Goal: Information Seeking & Learning: Learn about a topic

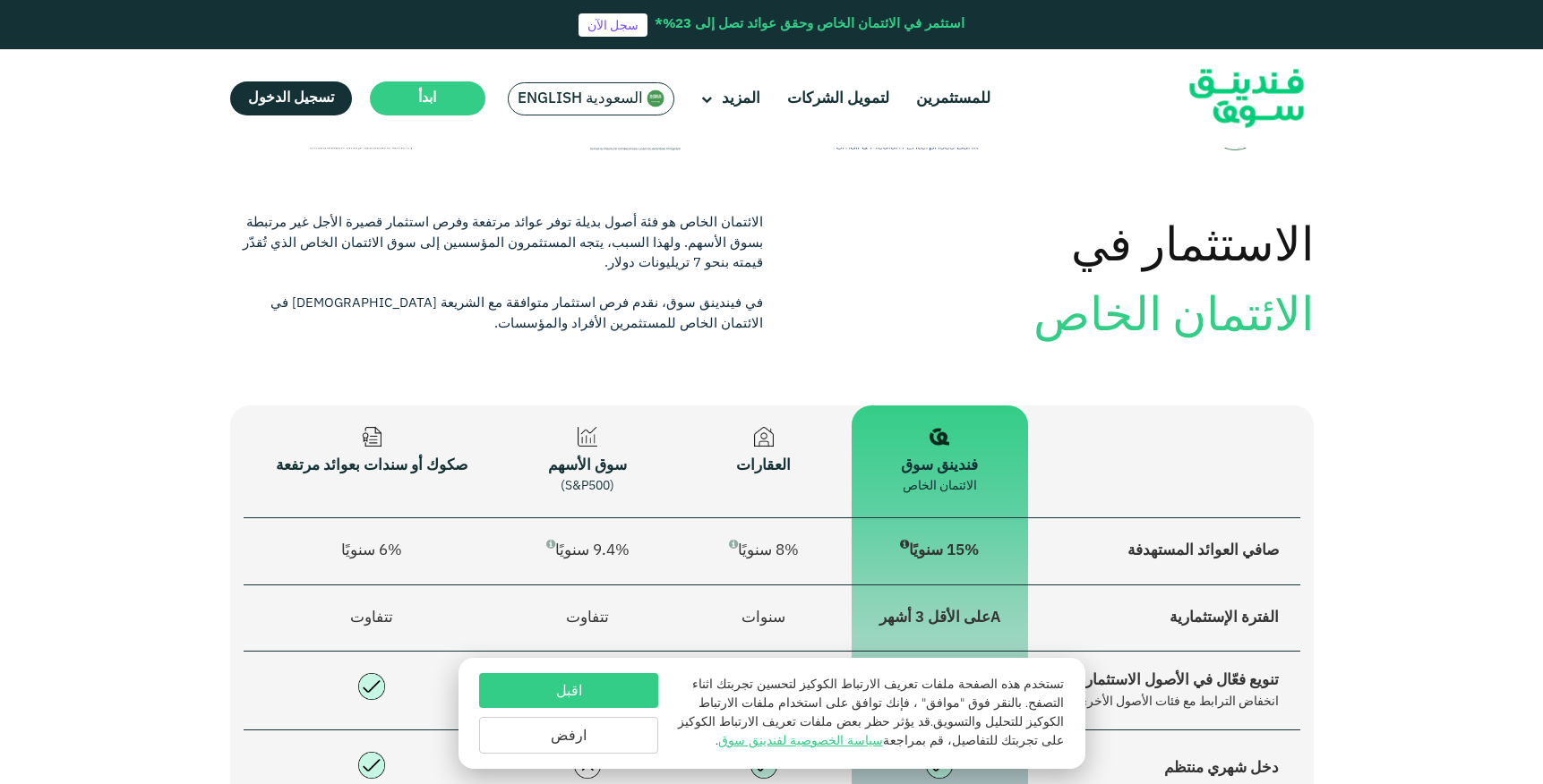
scroll to position [1082, 0]
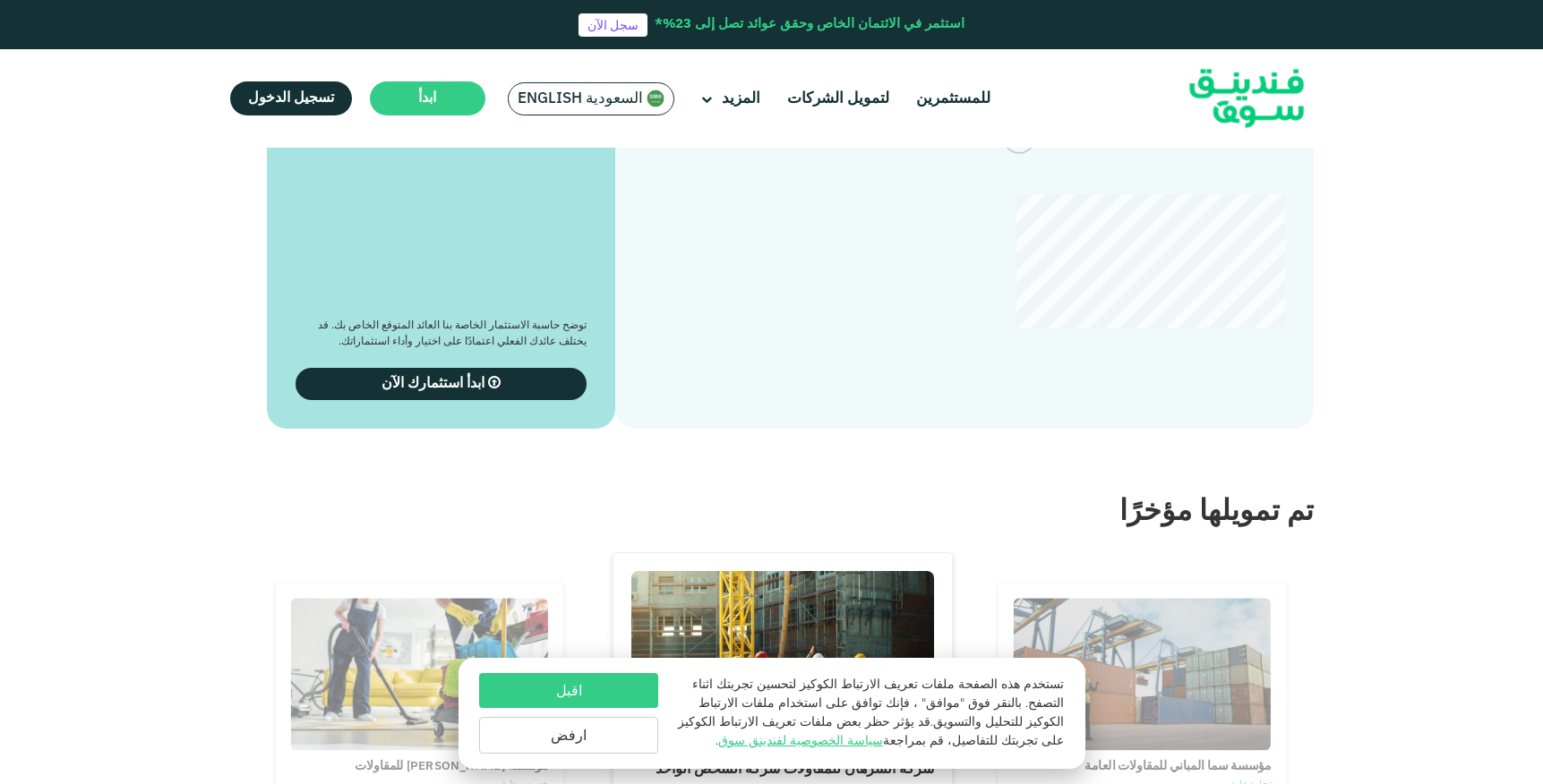
type tc-range-slider "4"
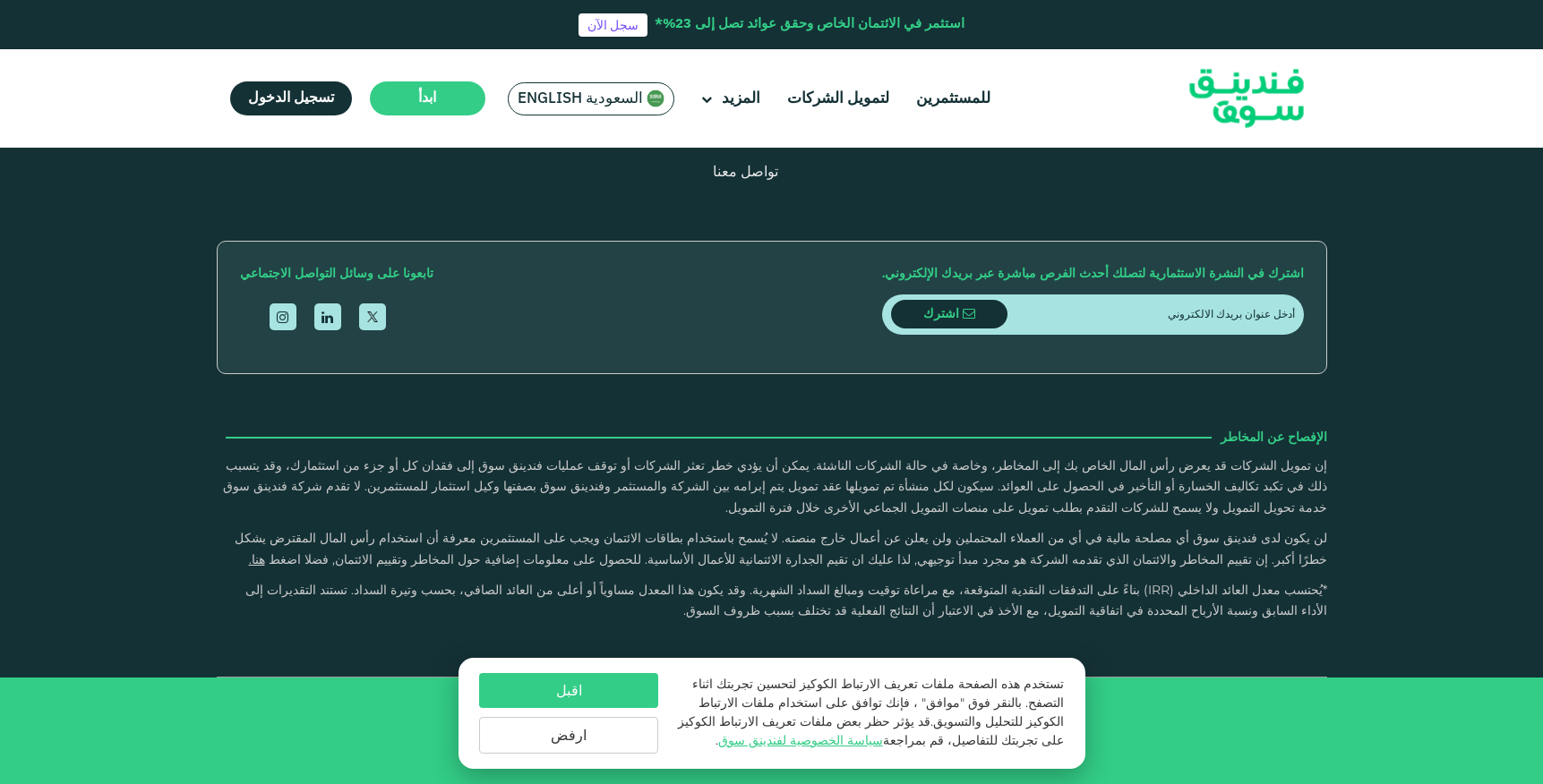
scroll to position [5557, 0]
drag, startPoint x: 1328, startPoint y: 438, endPoint x: 612, endPoint y: 568, distance: 727.7
click at [612, 568] on div "التعريف بفندينق سوق من نحن للمستثمرين لتمويل الشركات" at bounding box center [772, 228] width 1543 height 899
copy div "الإفصاح عن المخاطر إن تمويل الشركات قد يعرض رأس المال الخاص بك إلى المخاطر، وخا…"
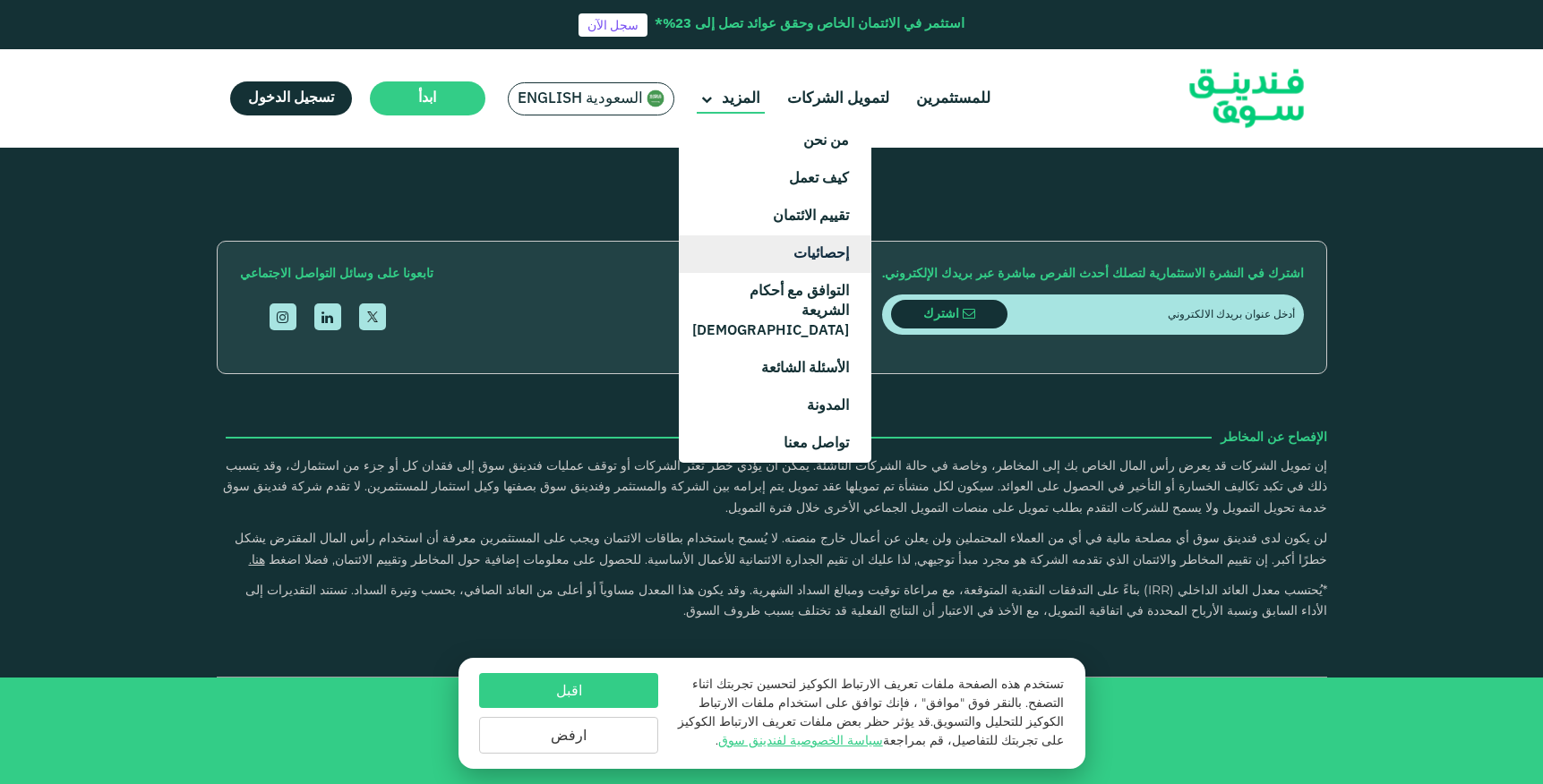
click at [834, 254] on link "إحصائيات" at bounding box center [774, 254] width 192 height 38
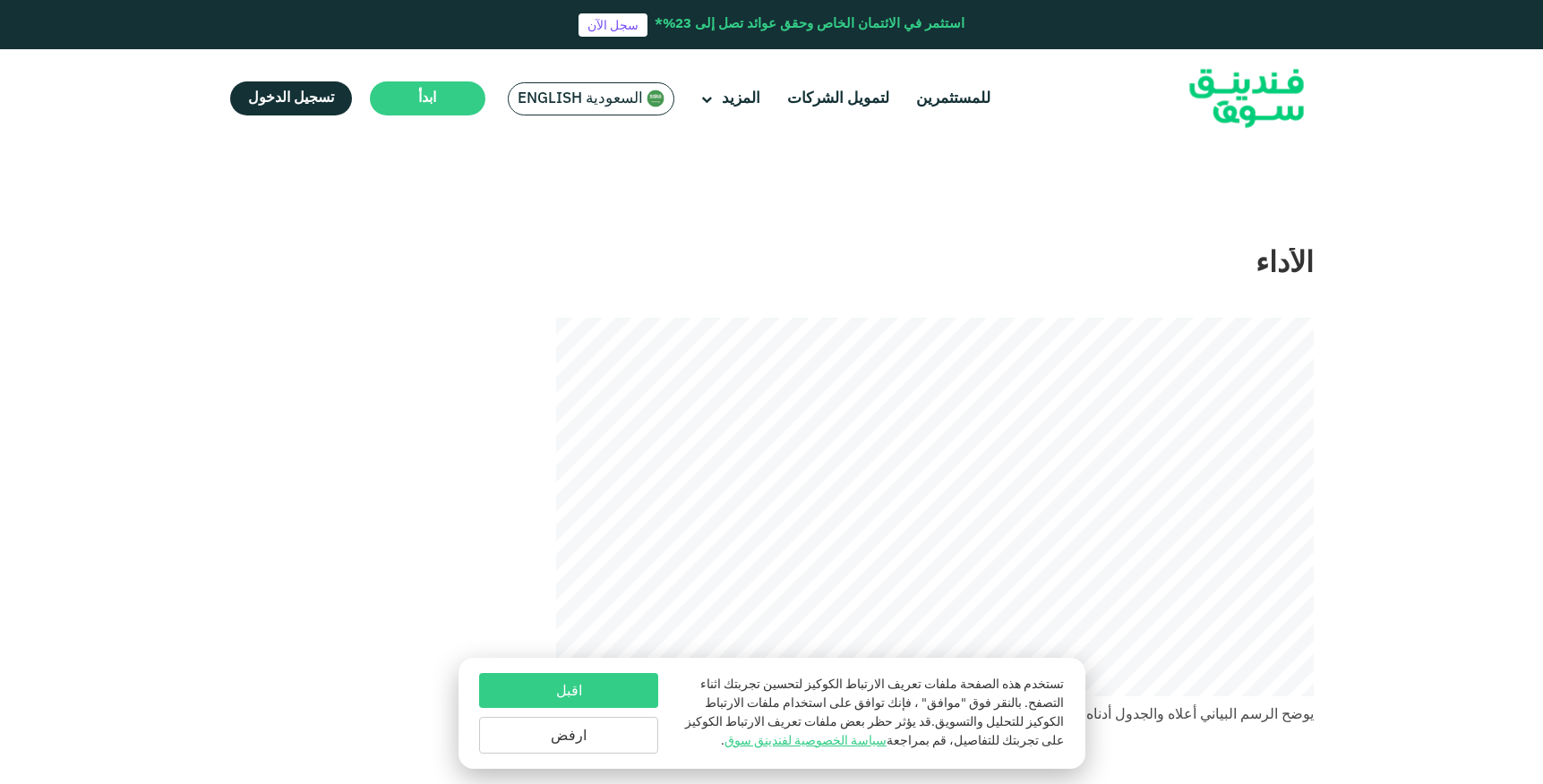
click at [614, 686] on button "اقبل" at bounding box center [569, 690] width 179 height 35
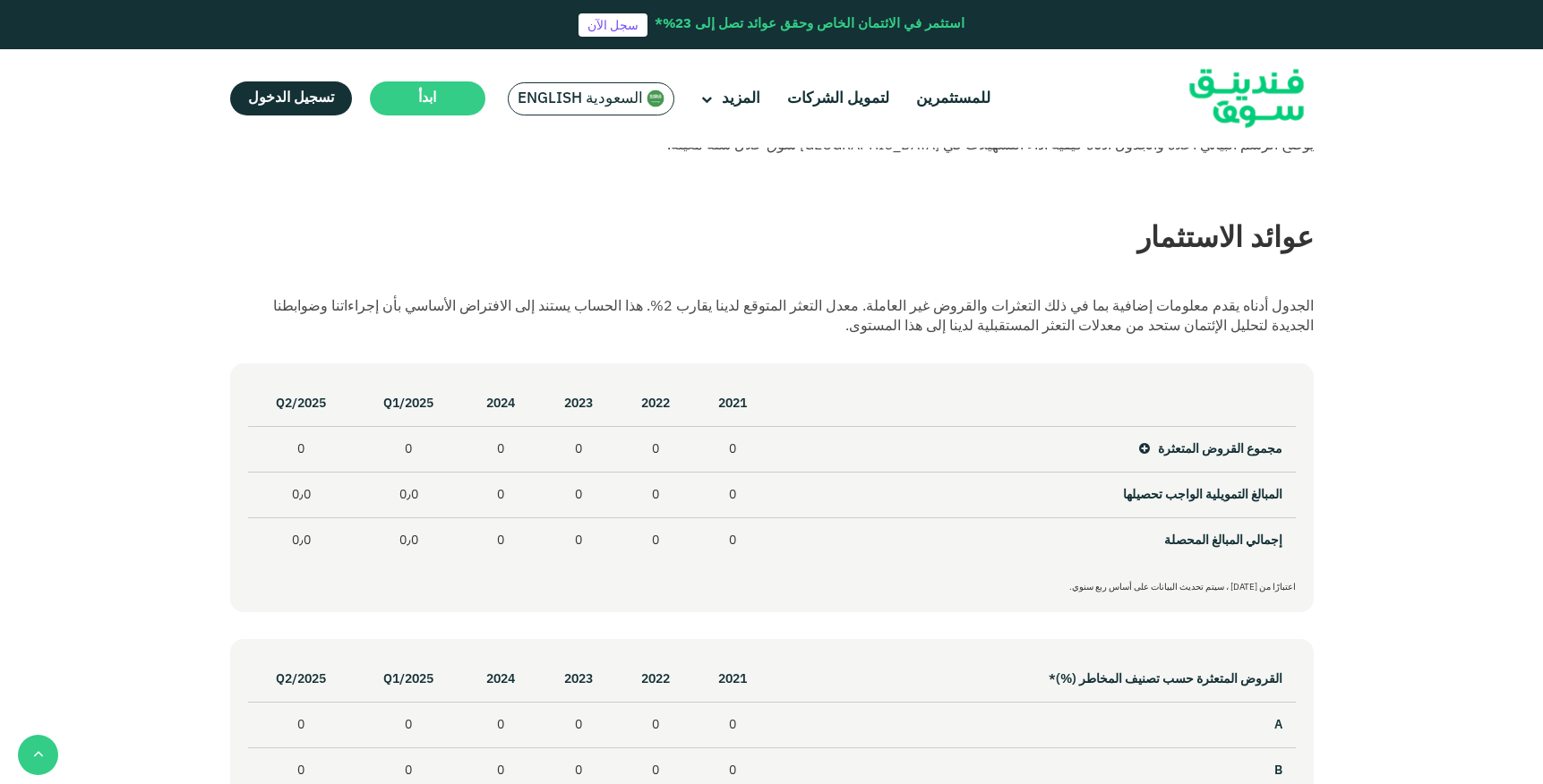
scroll to position [788, 0]
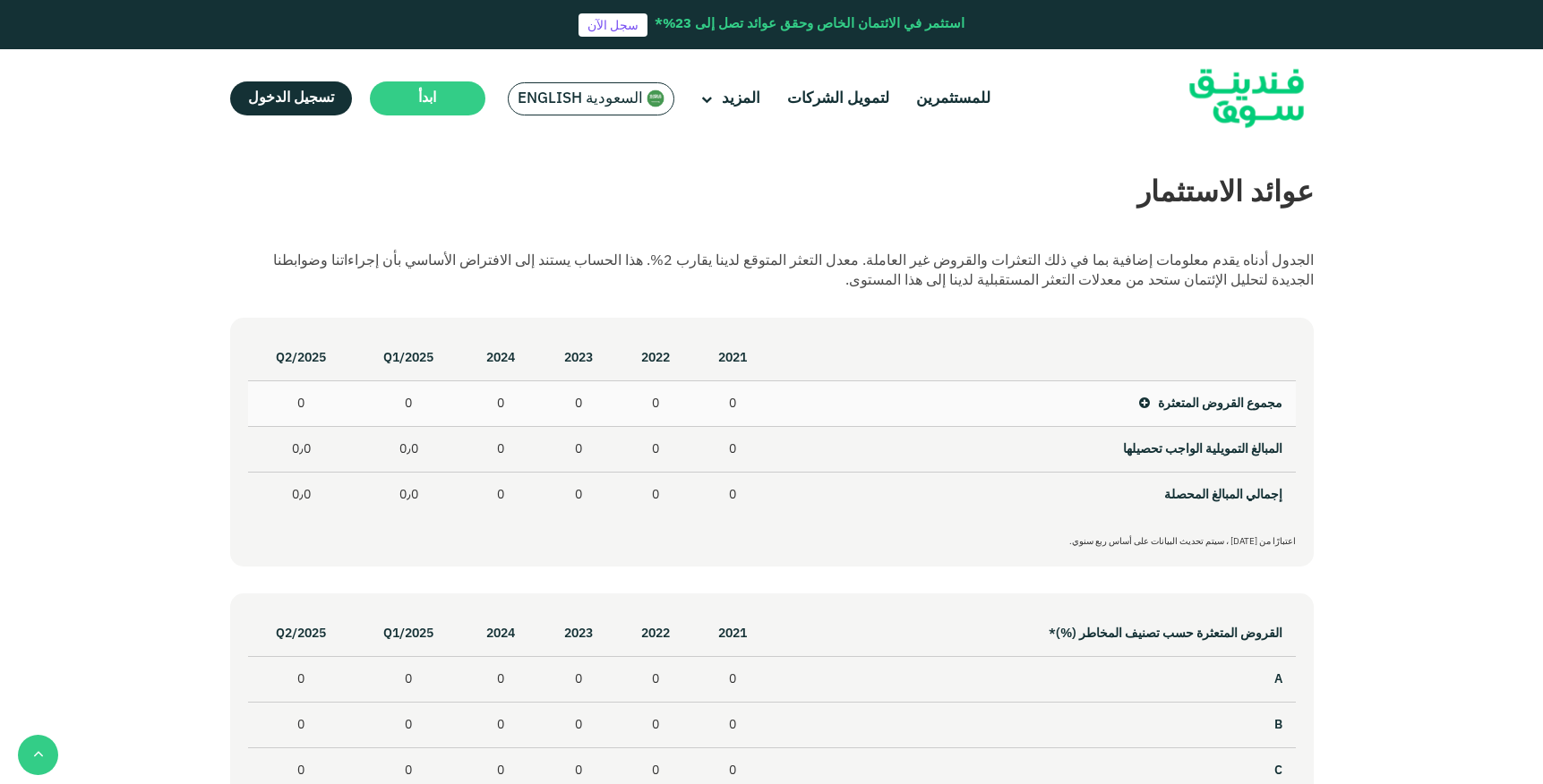
click at [1150, 403] on icon at bounding box center [1144, 404] width 11 height 13
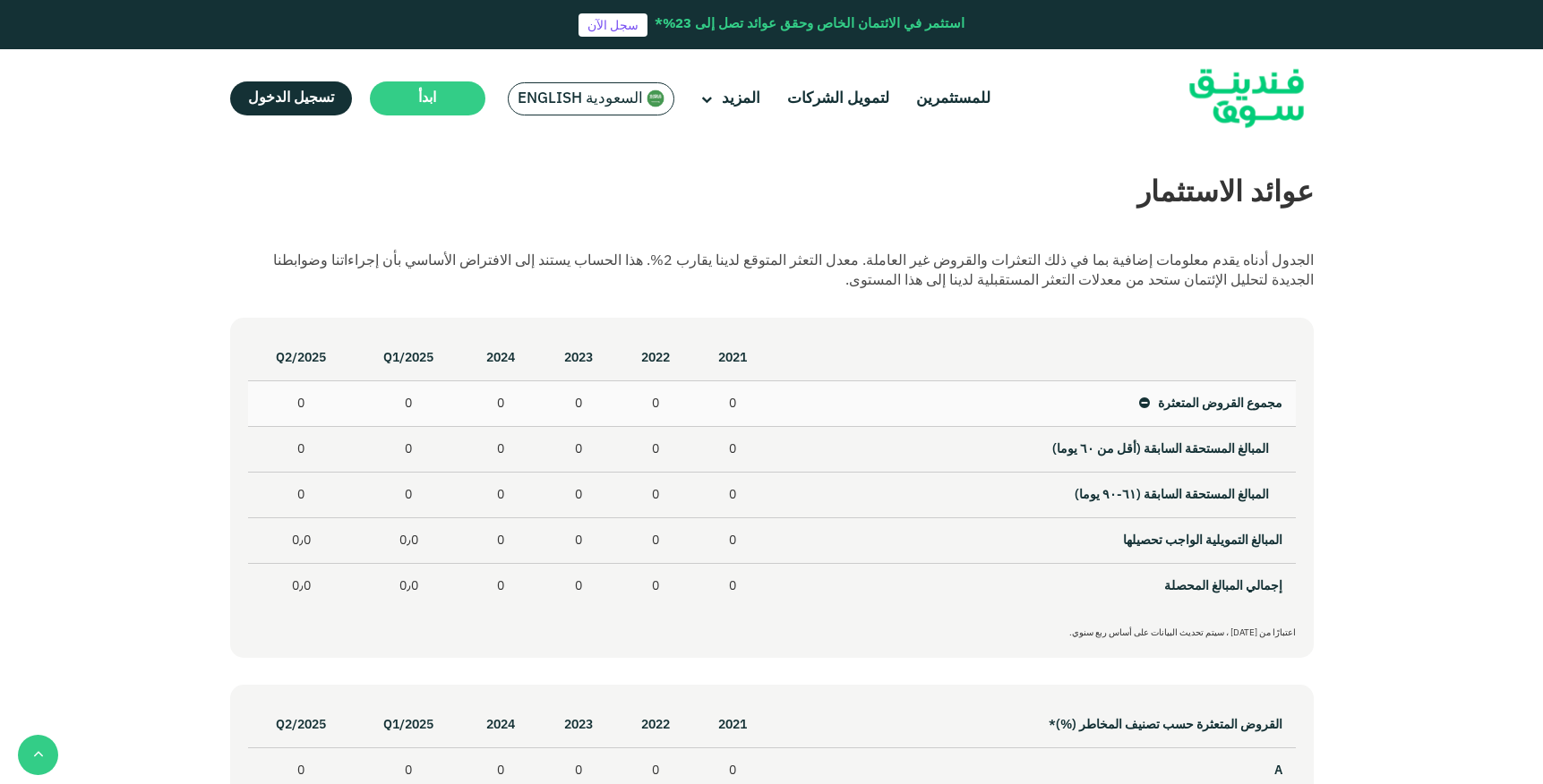
click at [1150, 403] on icon at bounding box center [1144, 404] width 11 height 13
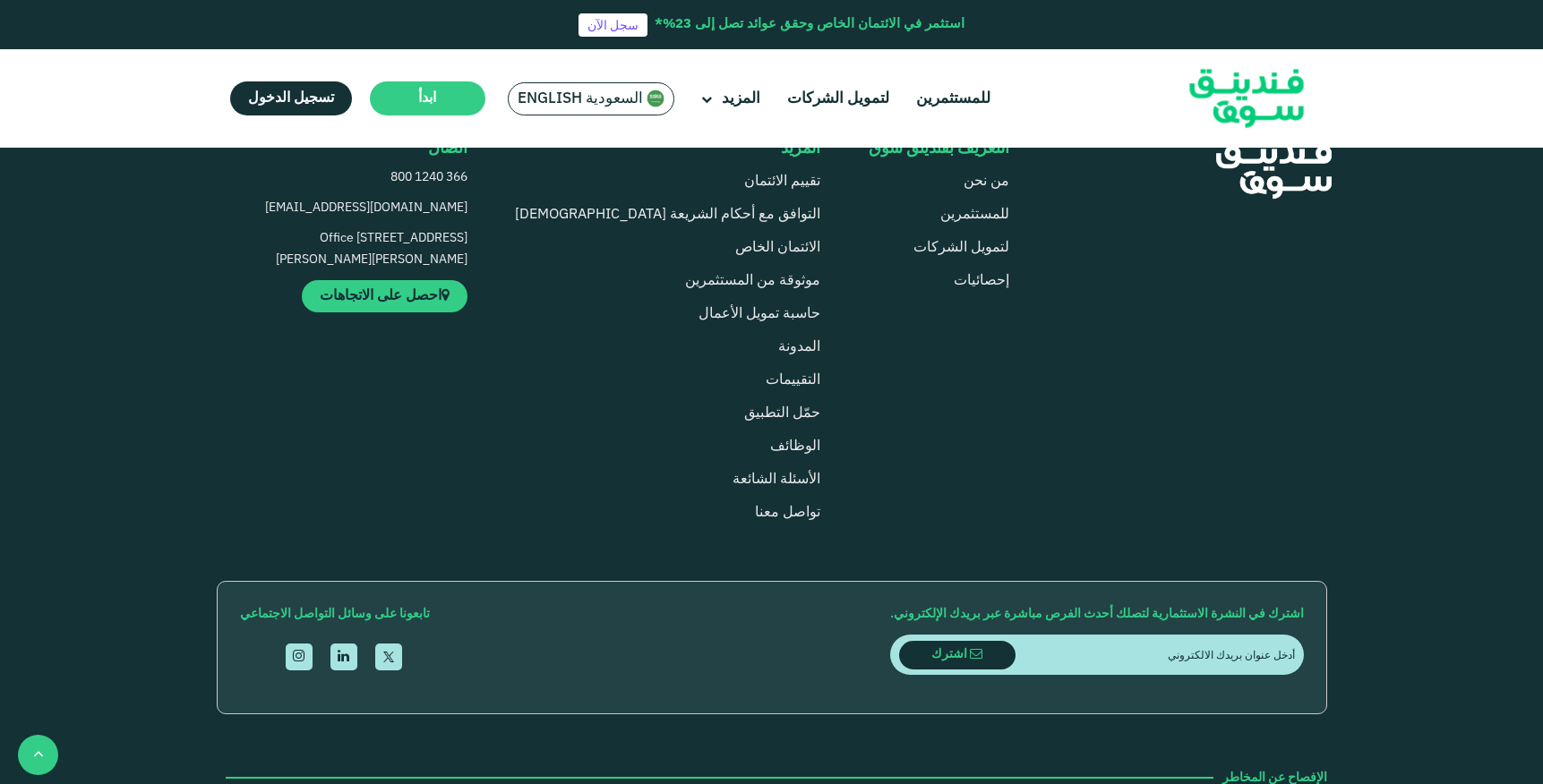
scroll to position [1560, 0]
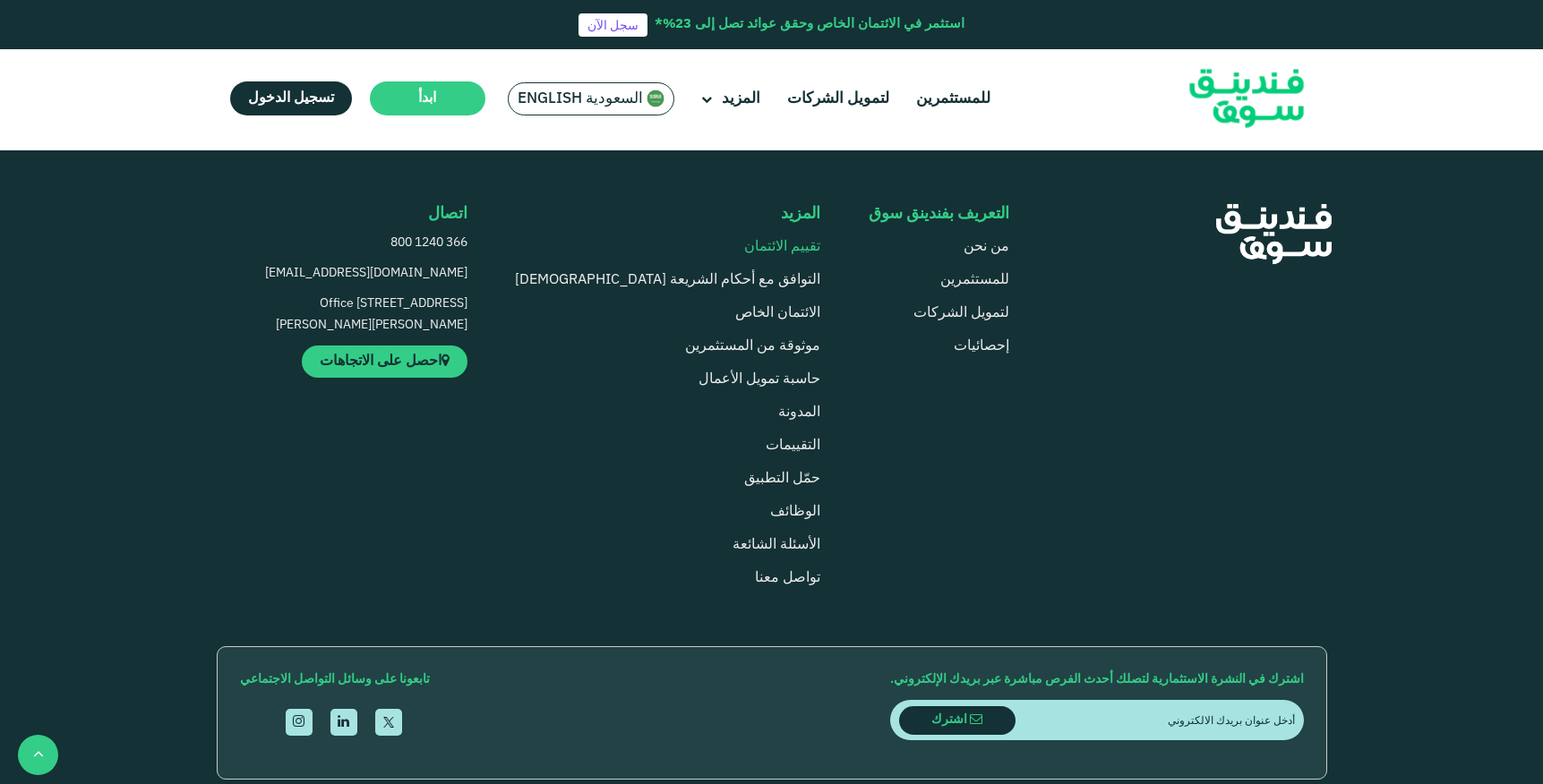
click at [744, 247] on link "تقييم الائتمان" at bounding box center [782, 247] width 76 height 14
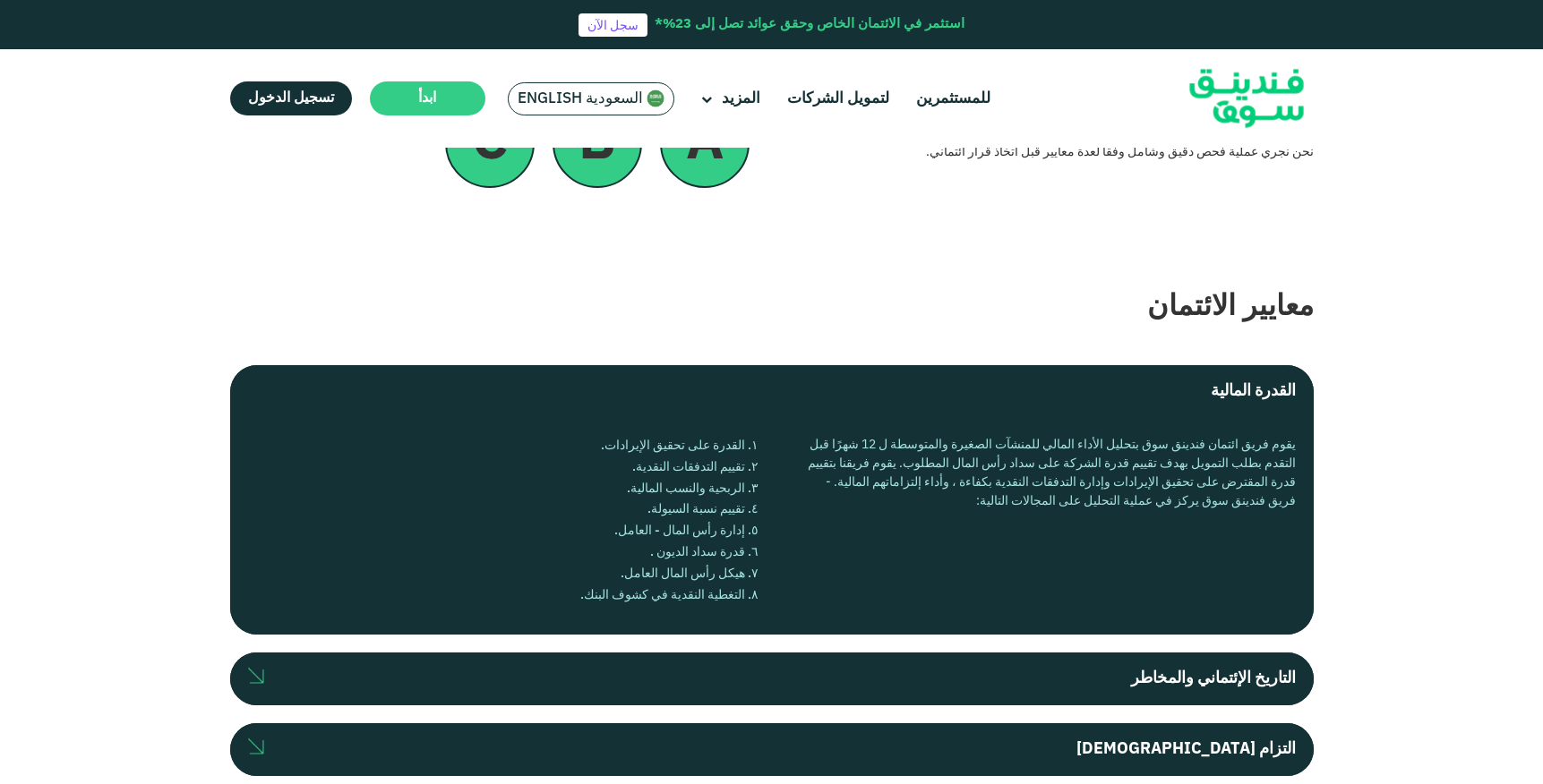
scroll to position [391, 0]
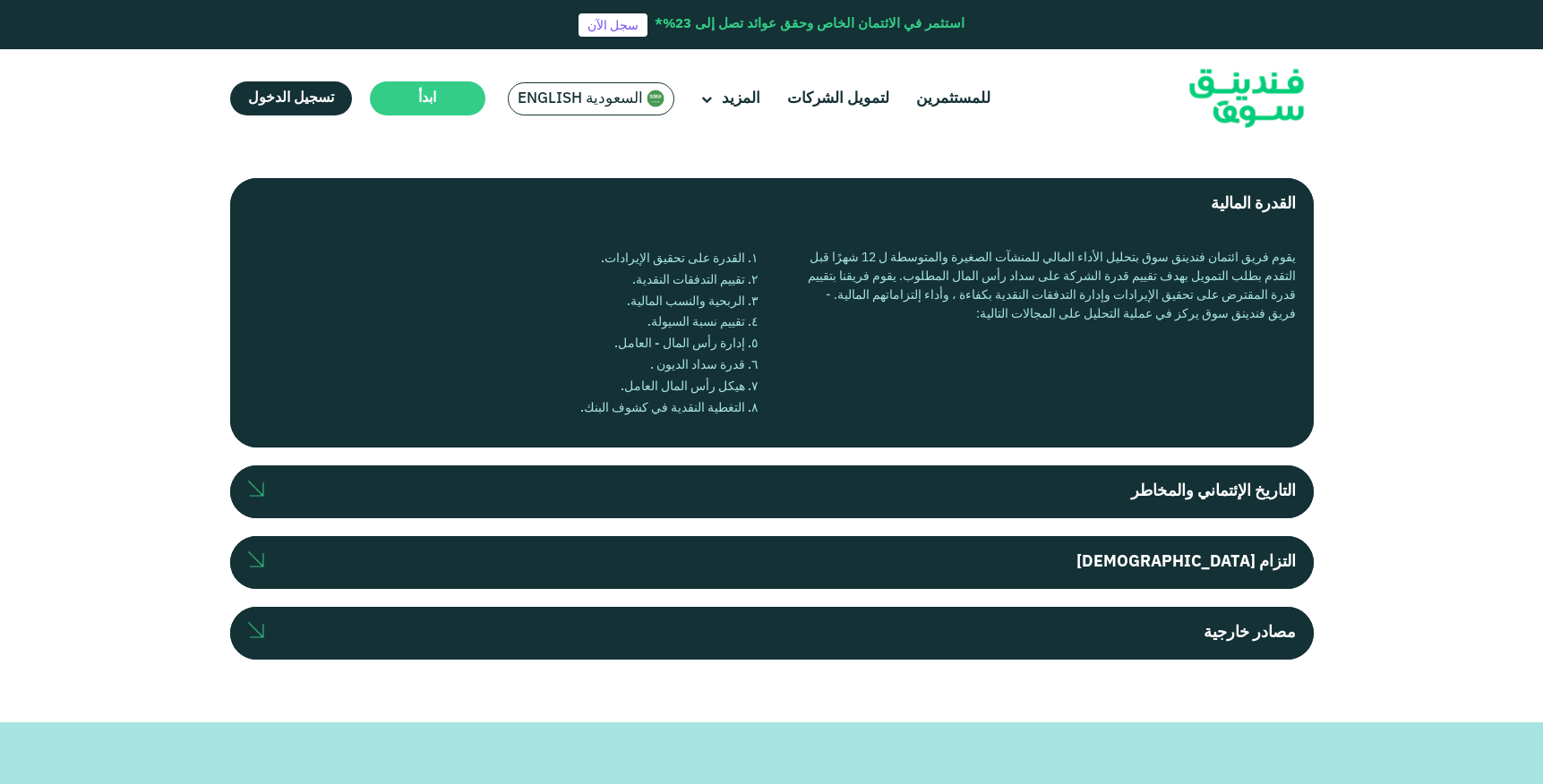
click at [898, 485] on label "التاريخ الإئتماني والمخاطر" at bounding box center [772, 491] width 1084 height 53
click at [0, 0] on input "التاريخ الإئتماني والمخاطر" at bounding box center [0, 0] width 0 height 0
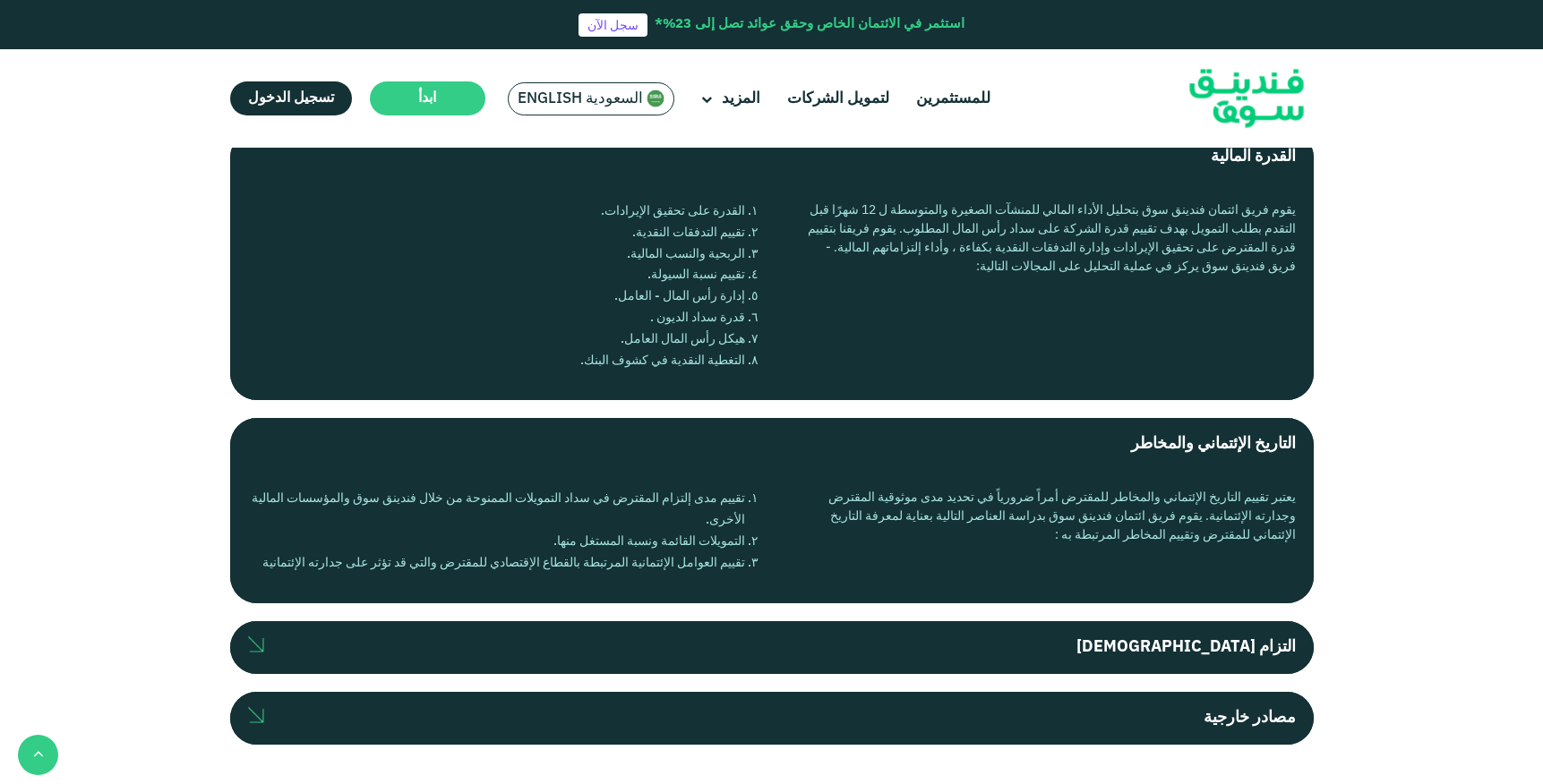
scroll to position [450, 0]
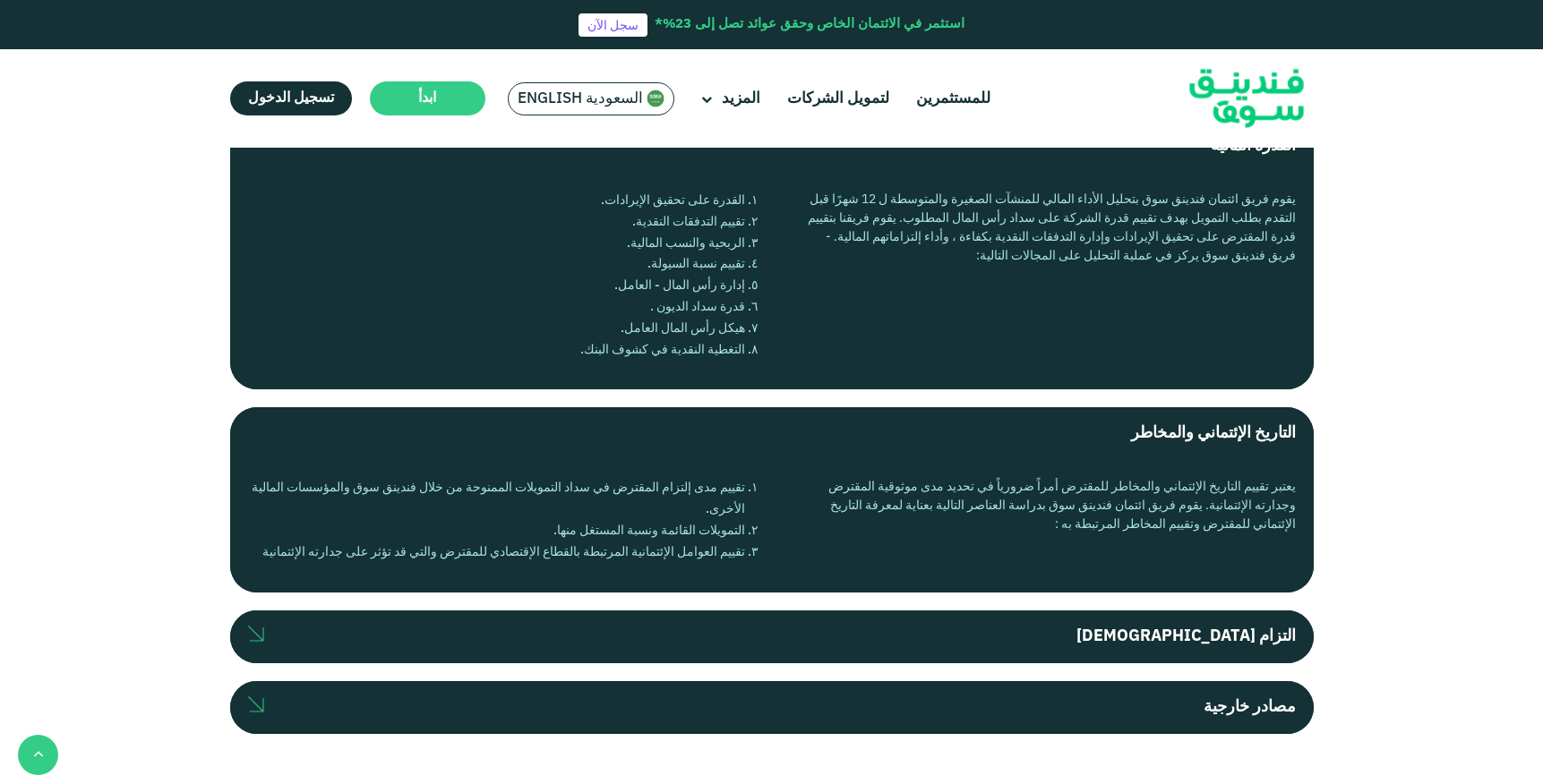
click at [914, 639] on label "التزام المالك" at bounding box center [772, 637] width 1084 height 53
click at [0, 0] on input "التزام المالك" at bounding box center [0, 0] width 0 height 0
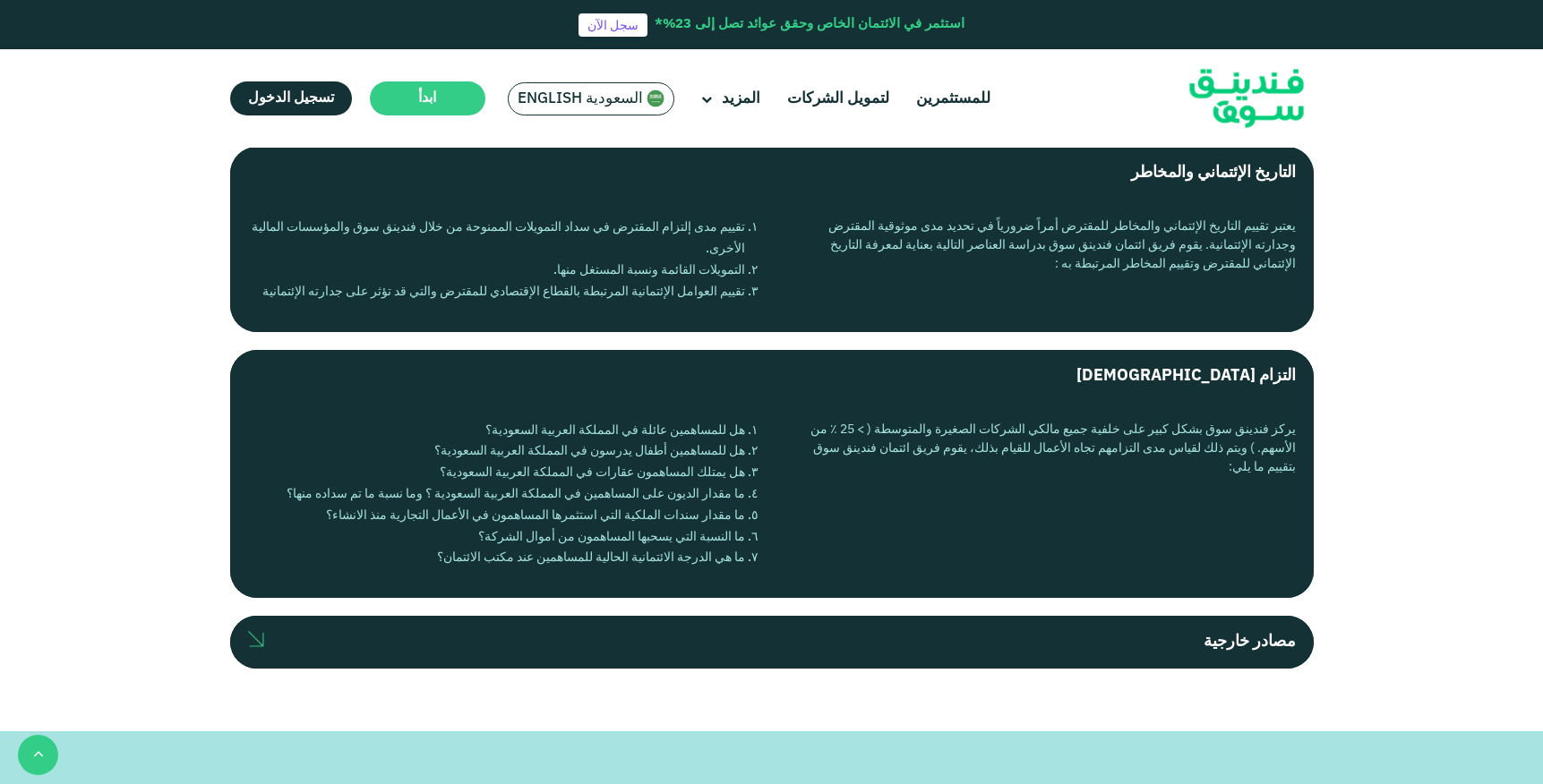
scroll to position [816, 0]
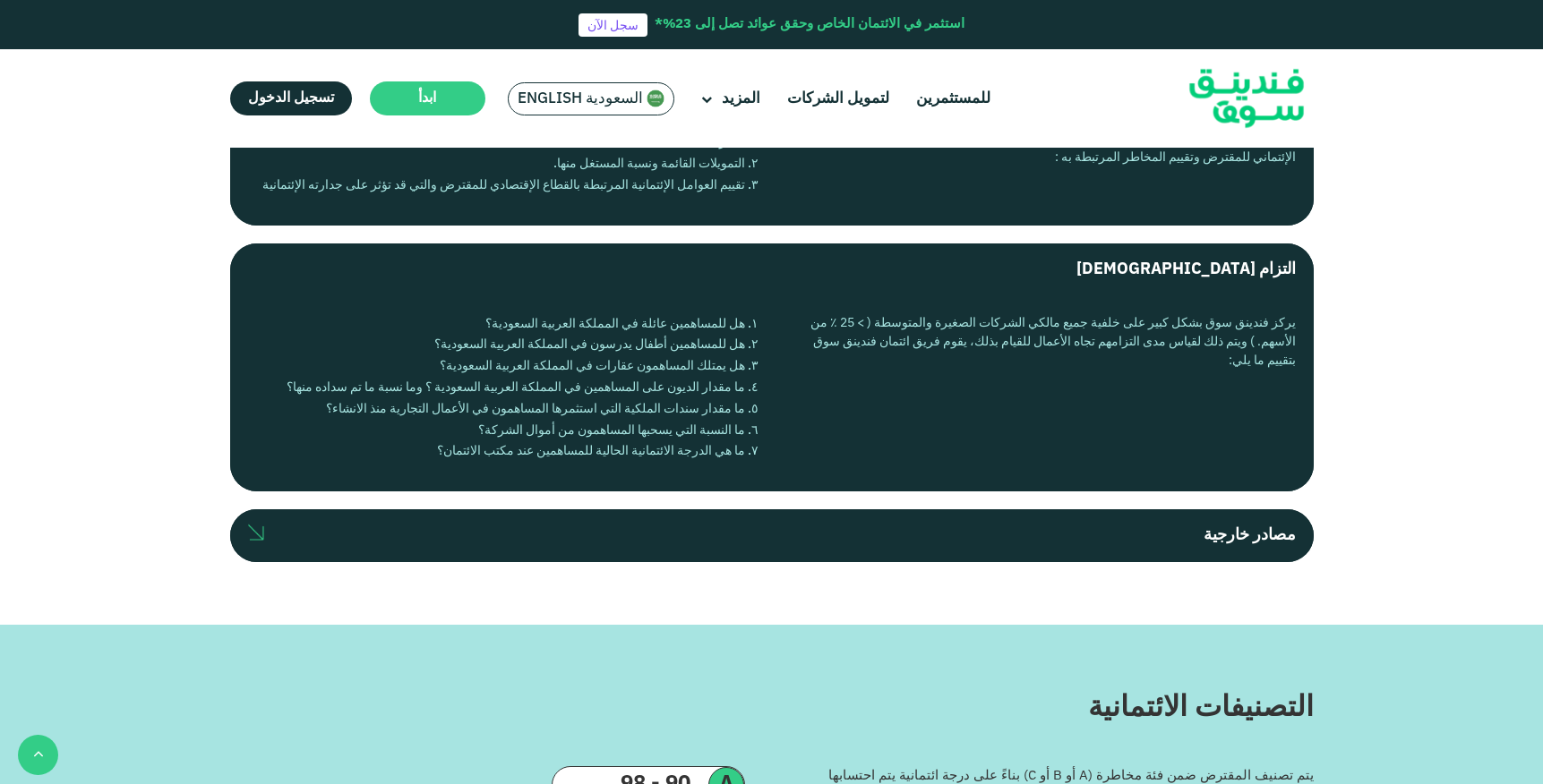
click at [925, 541] on label "مصادر خارجية" at bounding box center [772, 535] width 1084 height 53
click at [0, 0] on input "مصادر خارجية" at bounding box center [0, 0] width 0 height 0
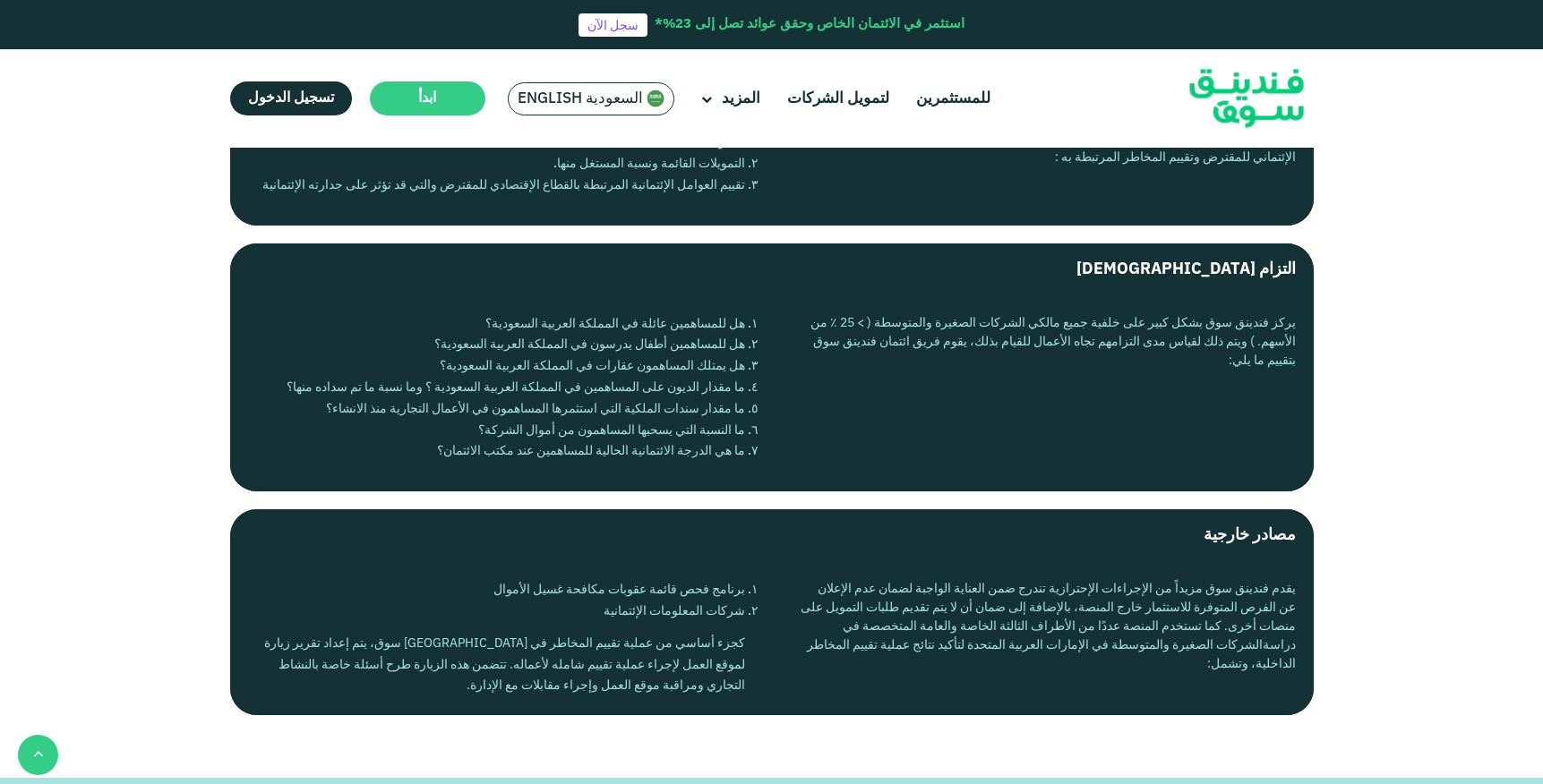
click at [903, 650] on div "يقدم فندينق سوق مزيداً من الإجراءات الإحترازية تندرج ضمن العناية الواجبة لضمان …" at bounding box center [1048, 639] width 497 height 117
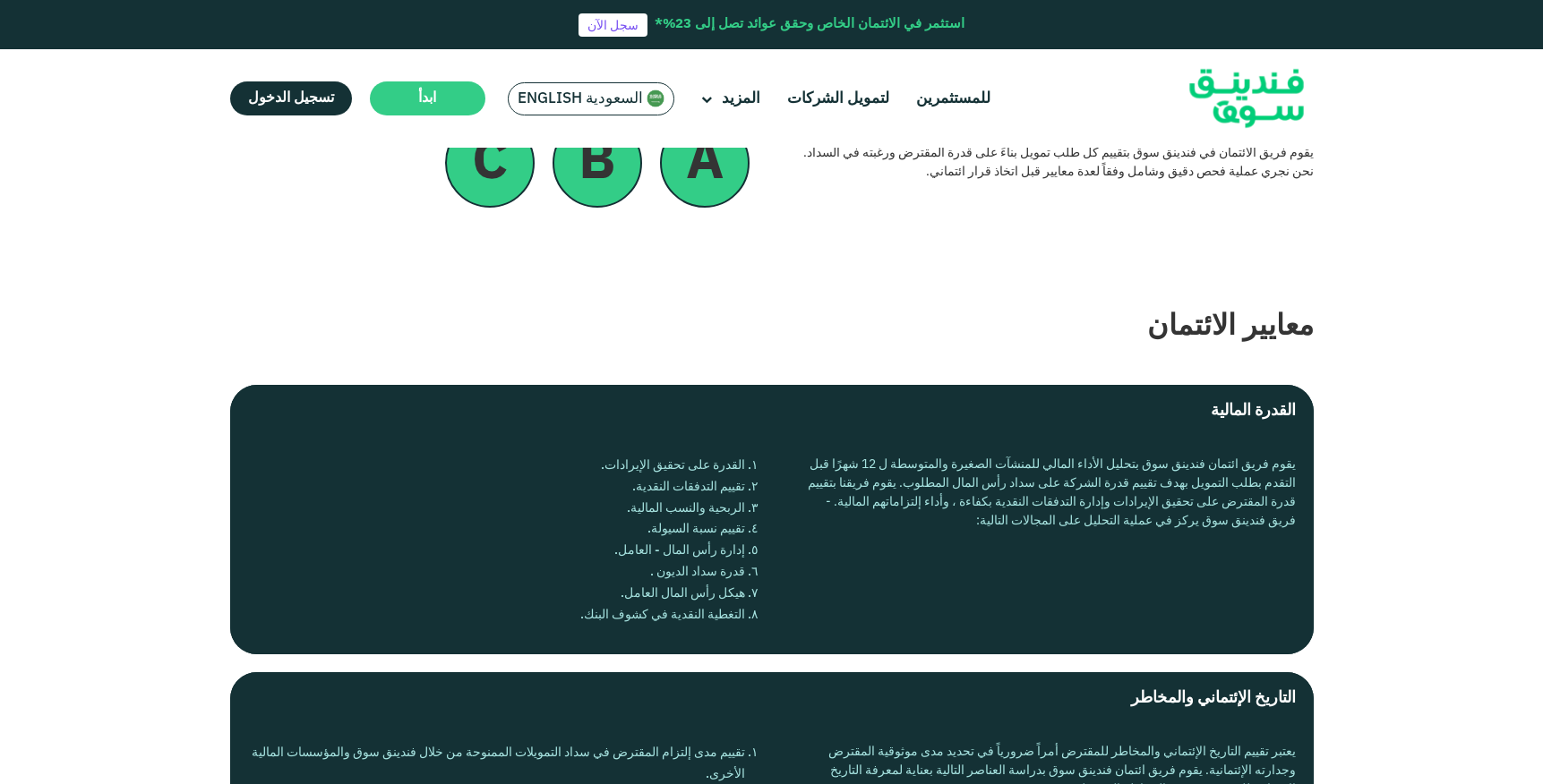
scroll to position [0, 0]
